Goal: Find specific page/section: Find specific page/section

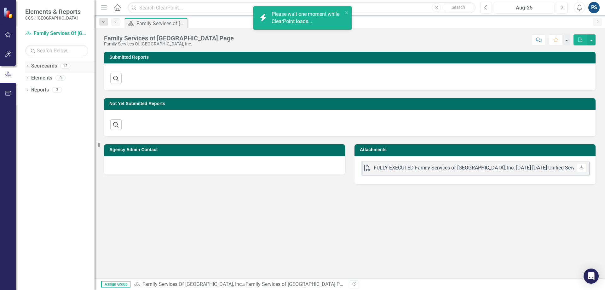
click at [27, 68] on icon "Dropdown" at bounding box center [27, 66] width 4 height 3
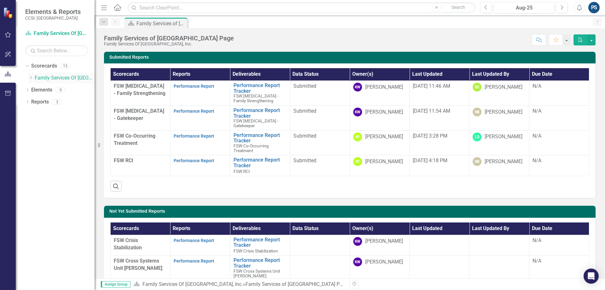
click at [38, 80] on link "Family Services Of [GEOGRAPHIC_DATA], Inc." at bounding box center [65, 77] width 60 height 7
click at [30, 78] on icon "Dropdown" at bounding box center [30, 78] width 5 height 4
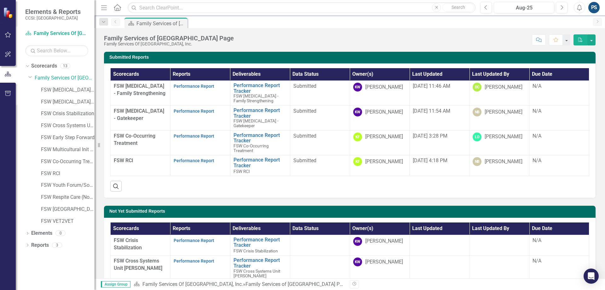
click at [63, 113] on link "FSW Crisis Stabilization" at bounding box center [68, 113] width 54 height 7
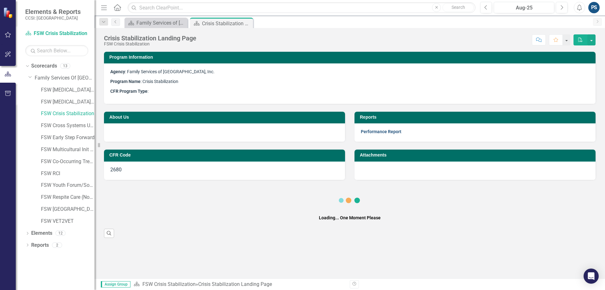
click at [380, 131] on link "Performance Report" at bounding box center [381, 131] width 41 height 5
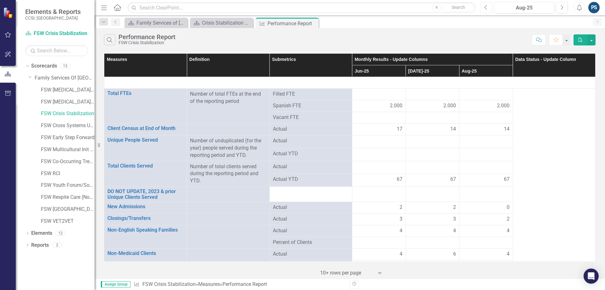
click at [488, 10] on button "Previous" at bounding box center [486, 7] width 12 height 11
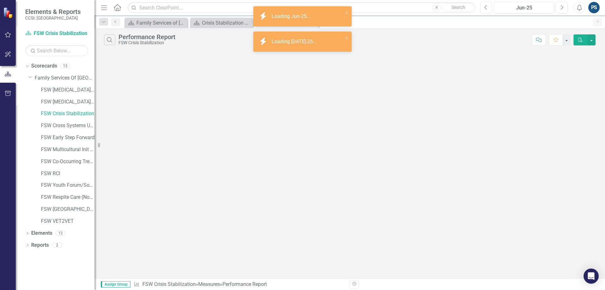
click at [488, 10] on button "Previous" at bounding box center [486, 7] width 12 height 11
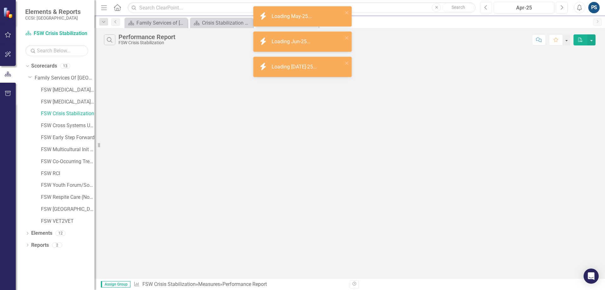
click at [488, 10] on button "Previous" at bounding box center [486, 7] width 12 height 11
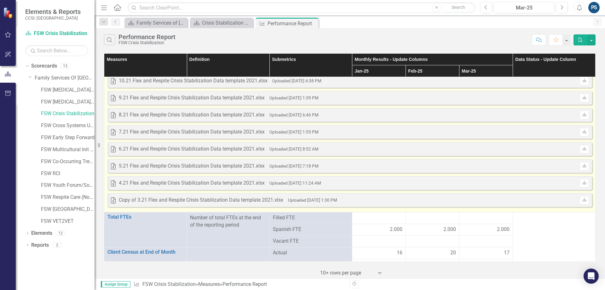
scroll to position [958, 0]
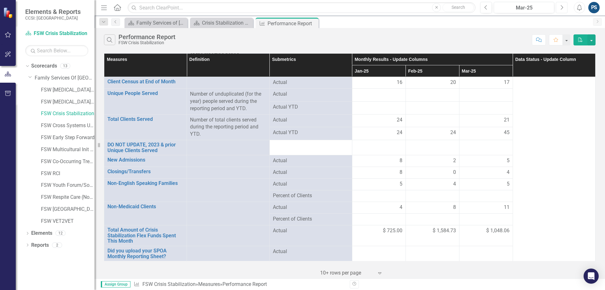
click at [561, 9] on icon "button" at bounding box center [562, 7] width 3 height 4
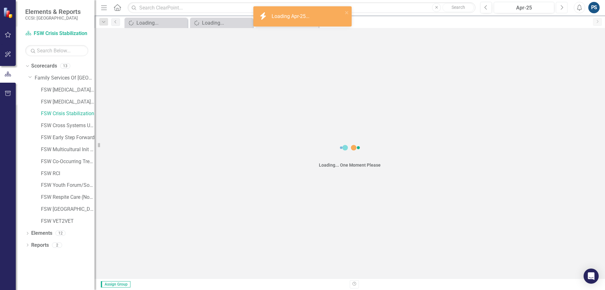
click at [561, 9] on icon "button" at bounding box center [562, 7] width 3 height 4
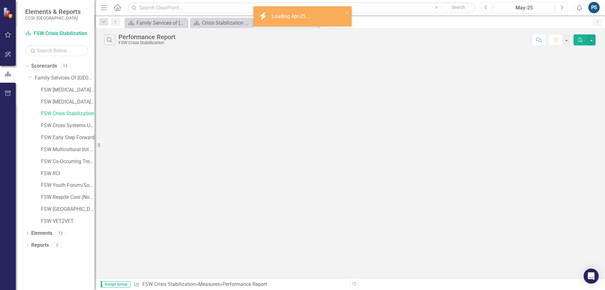
click at [561, 9] on icon "button" at bounding box center [562, 7] width 3 height 4
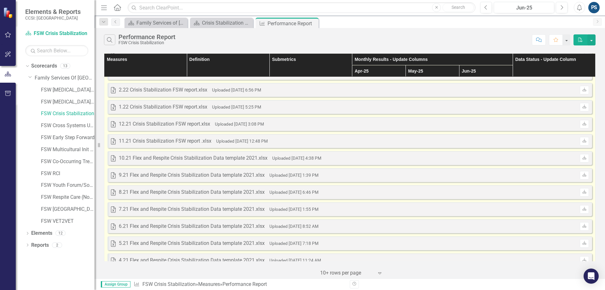
scroll to position [958, 0]
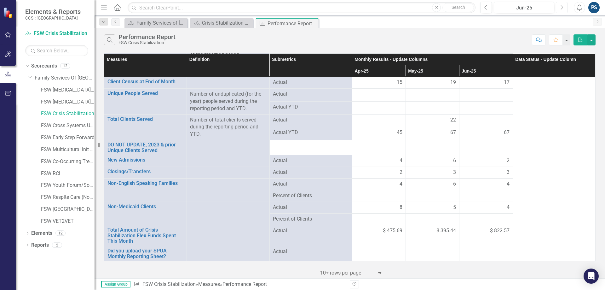
click at [564, 9] on button "Next" at bounding box center [562, 7] width 12 height 11
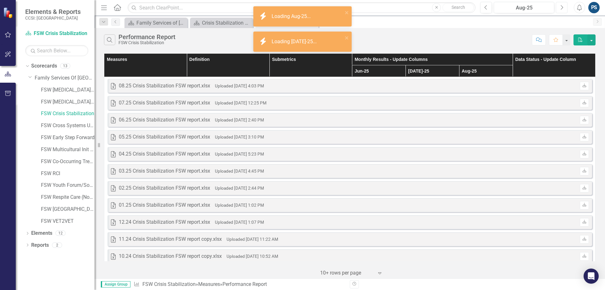
click at [564, 9] on button "Next" at bounding box center [562, 7] width 12 height 11
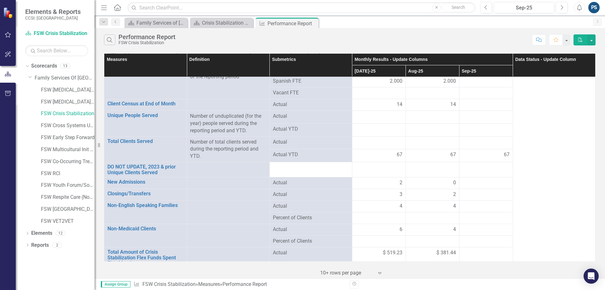
scroll to position [927, 0]
